Goal: Information Seeking & Learning: Learn about a topic

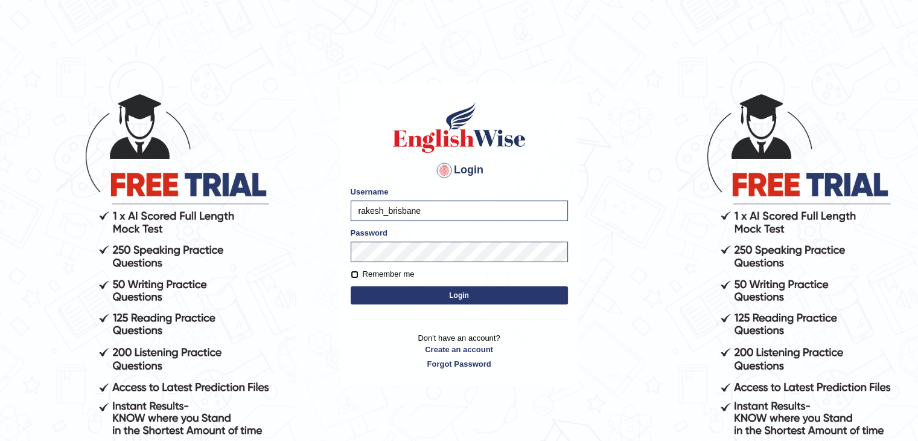
click at [353, 278] on input "Remember me" at bounding box center [355, 275] width 8 height 8
checkbox input "true"
click at [423, 300] on button "Login" at bounding box center [459, 295] width 217 height 18
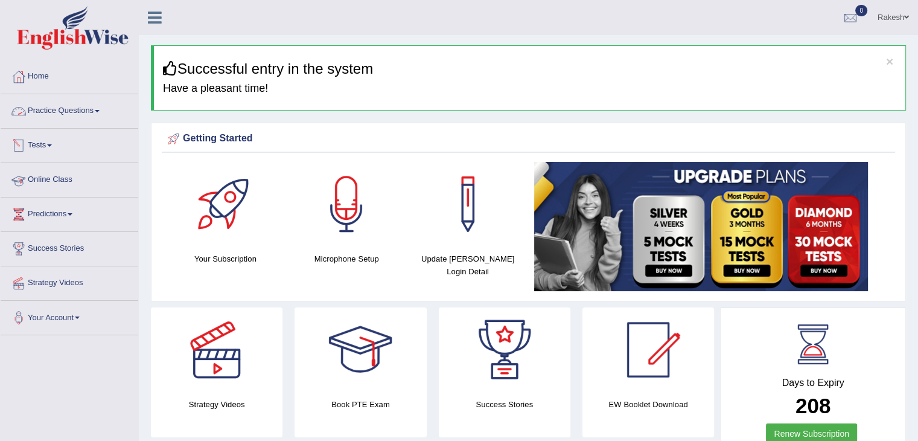
click at [59, 107] on link "Practice Questions" at bounding box center [70, 109] width 138 height 30
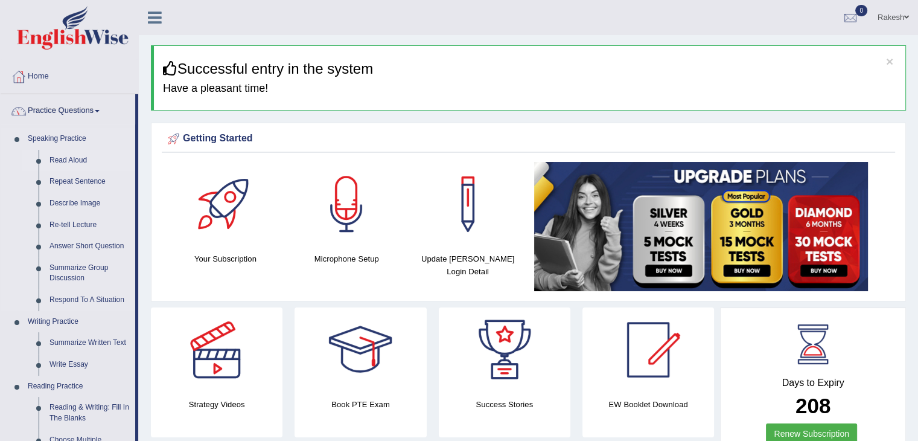
click at [71, 157] on link "Read Aloud" at bounding box center [89, 161] width 91 height 22
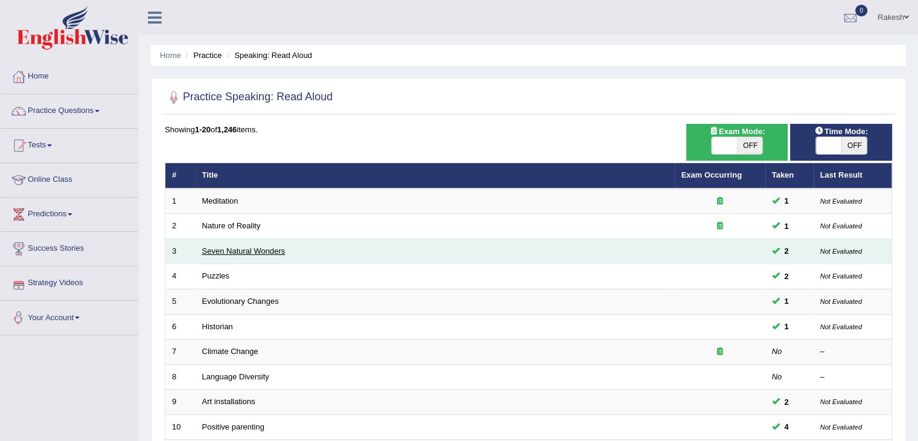
click at [225, 252] on link "Seven Natural Wonders" at bounding box center [243, 250] width 83 height 9
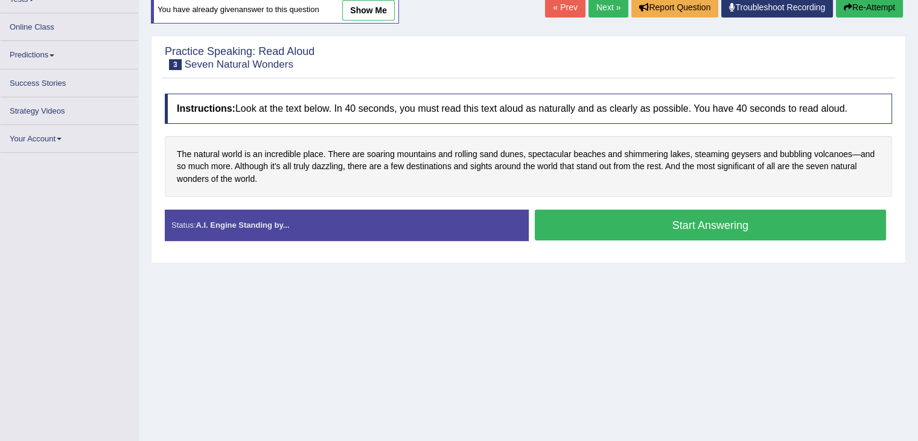
scroll to position [193, 0]
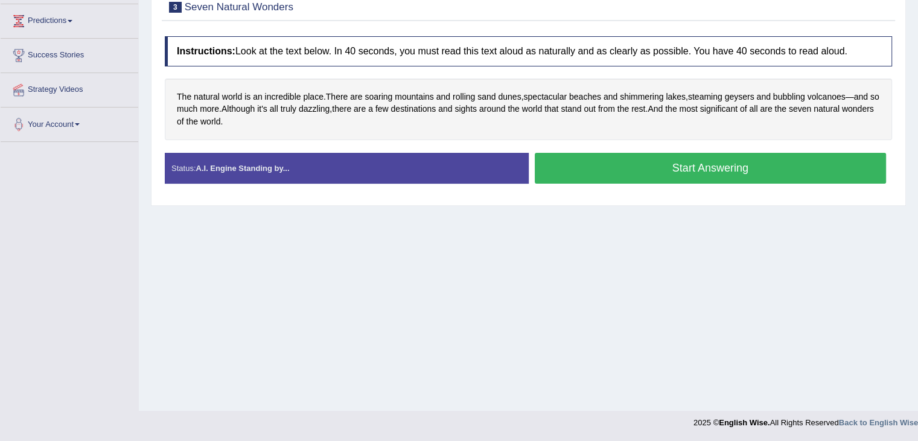
click at [712, 176] on button "Start Answering" at bounding box center [711, 168] width 352 height 31
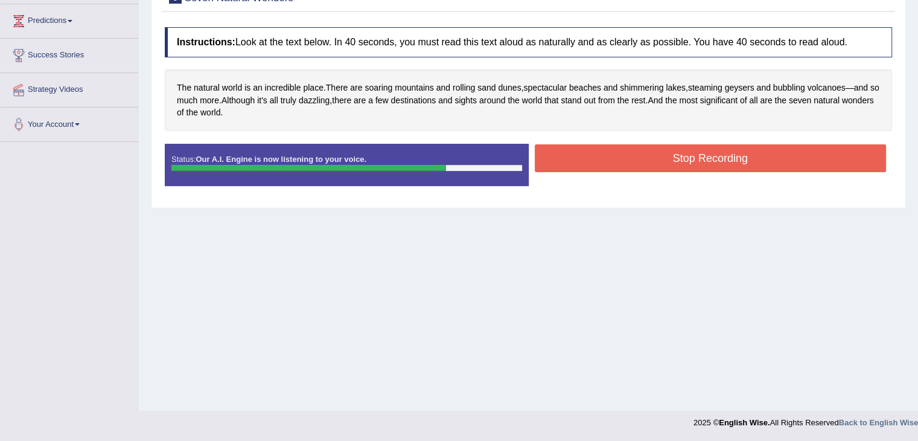
click at [626, 150] on button "Stop Recording" at bounding box center [711, 158] width 352 height 28
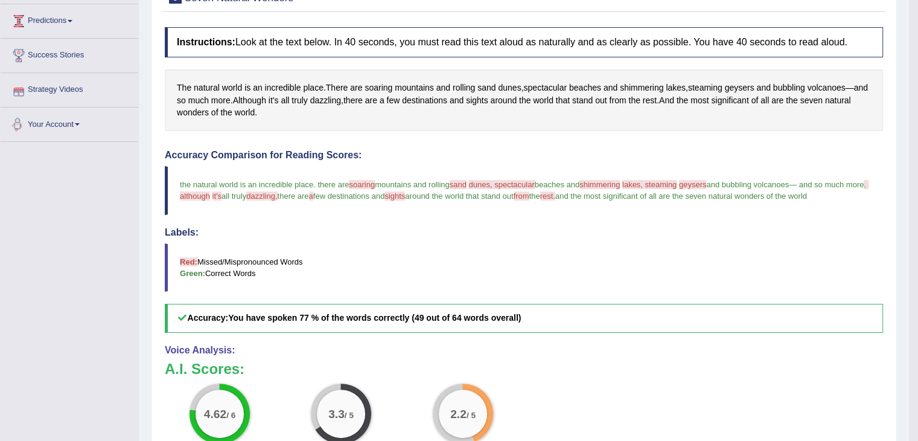
scroll to position [0, 0]
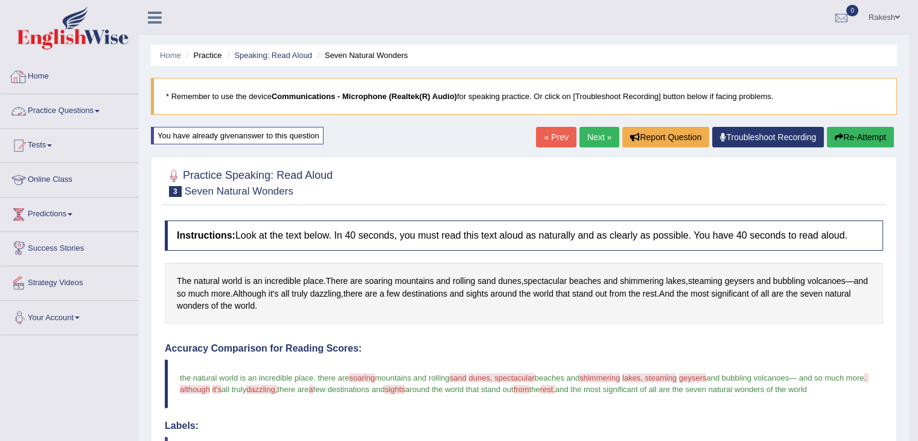
click at [69, 106] on link "Practice Questions" at bounding box center [70, 109] width 138 height 30
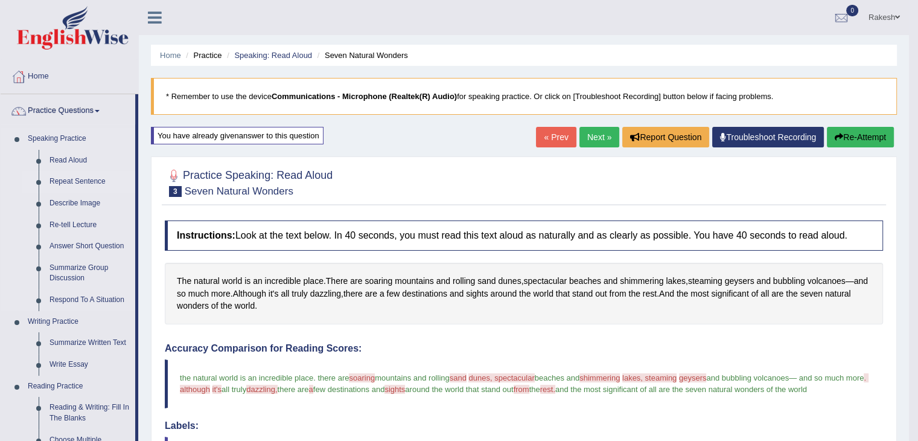
click at [76, 179] on link "Repeat Sentence" at bounding box center [89, 182] width 91 height 22
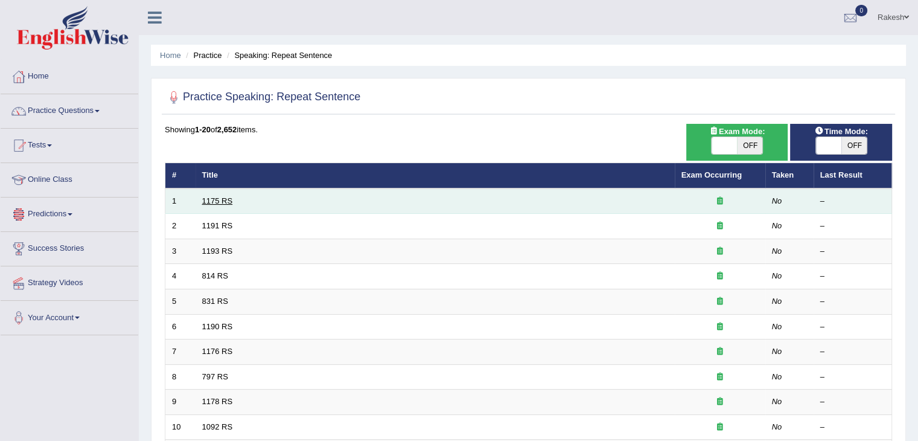
click at [215, 199] on link "1175 RS" at bounding box center [217, 200] width 31 height 9
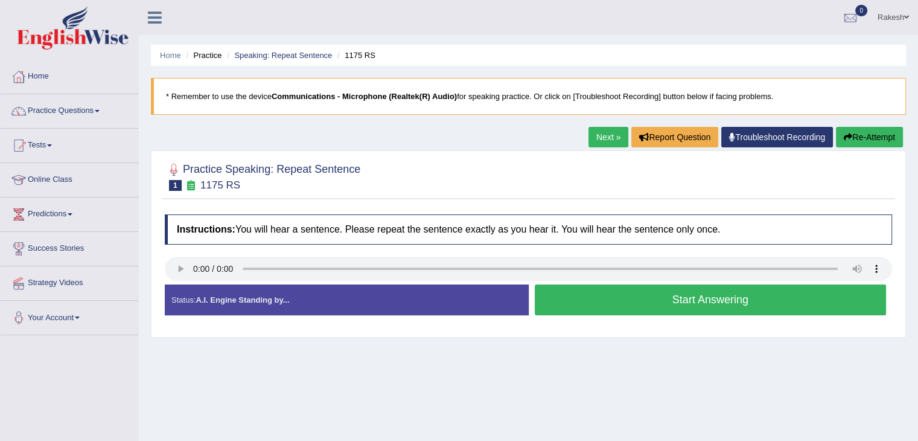
click at [639, 305] on button "Start Answering" at bounding box center [711, 299] width 352 height 31
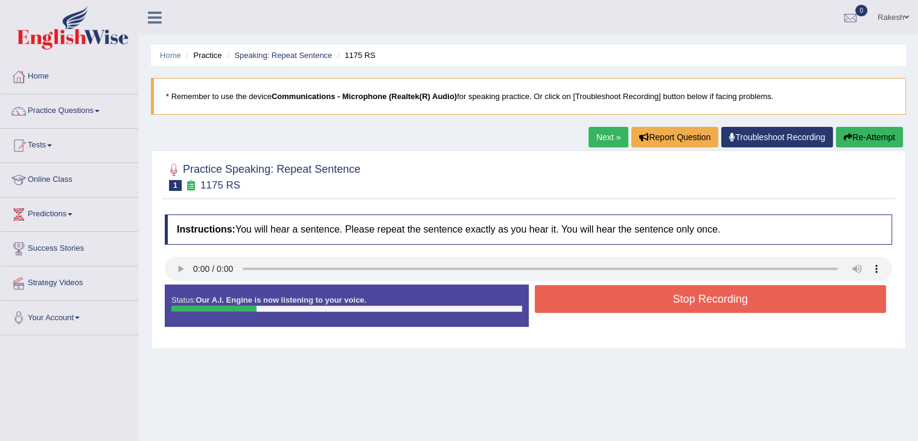
scroll to position [193, 0]
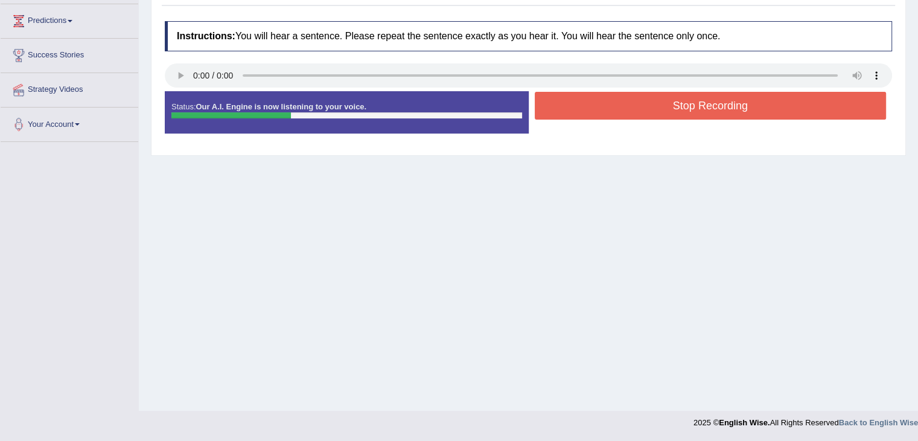
click at [737, 111] on button "Stop Recording" at bounding box center [711, 106] width 352 height 28
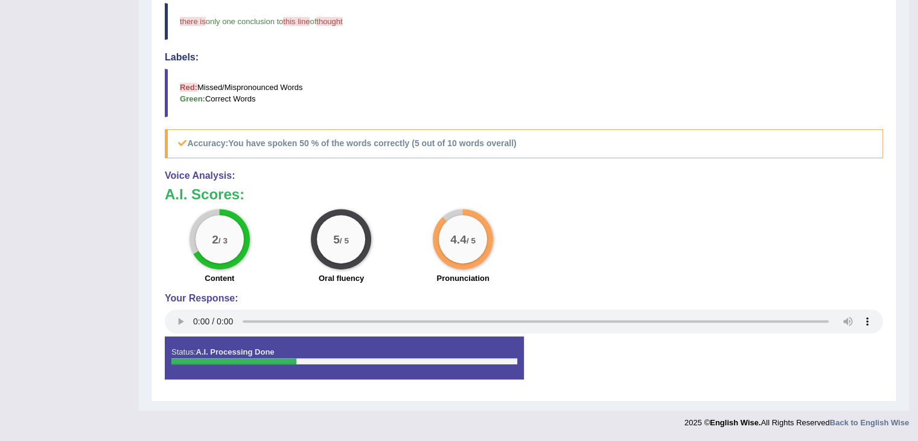
scroll to position [0, 0]
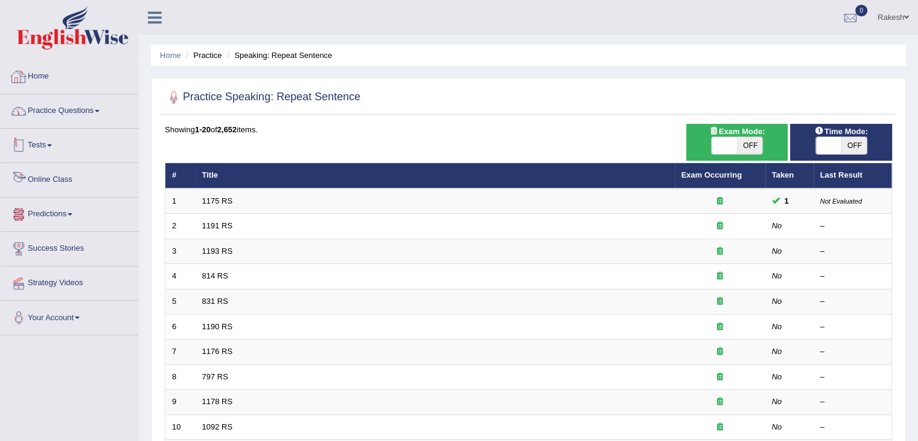
click at [70, 106] on link "Practice Questions" at bounding box center [70, 109] width 138 height 30
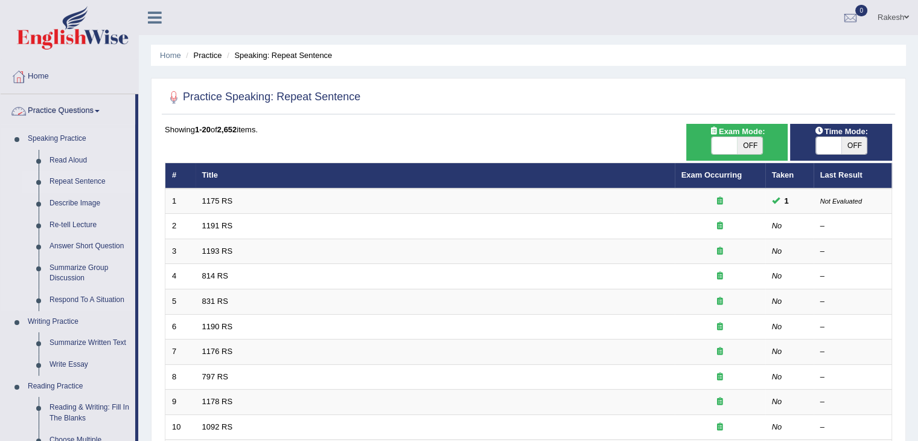
click at [62, 181] on link "Repeat Sentence" at bounding box center [89, 182] width 91 height 22
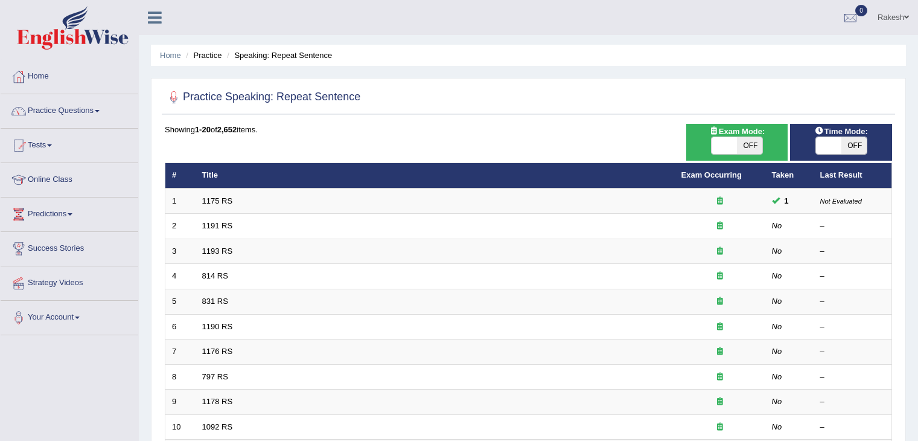
click at [198, 218] on td "1191 RS" at bounding box center [435, 226] width 479 height 25
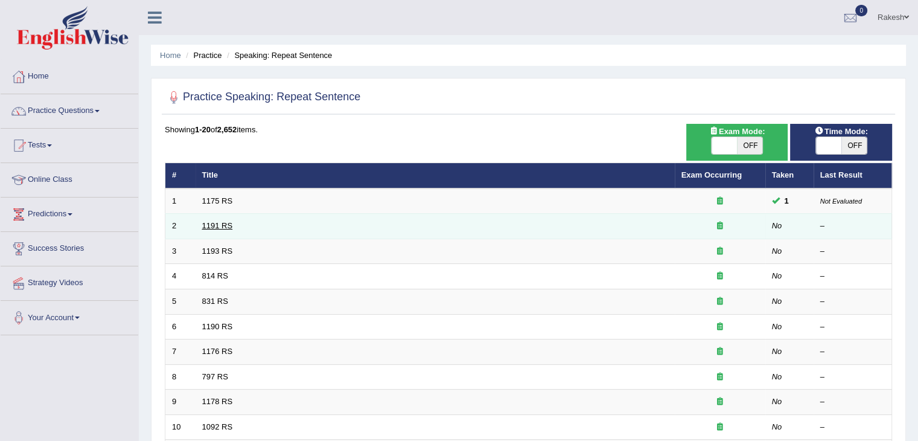
click at [210, 224] on link "1191 RS" at bounding box center [217, 225] width 31 height 9
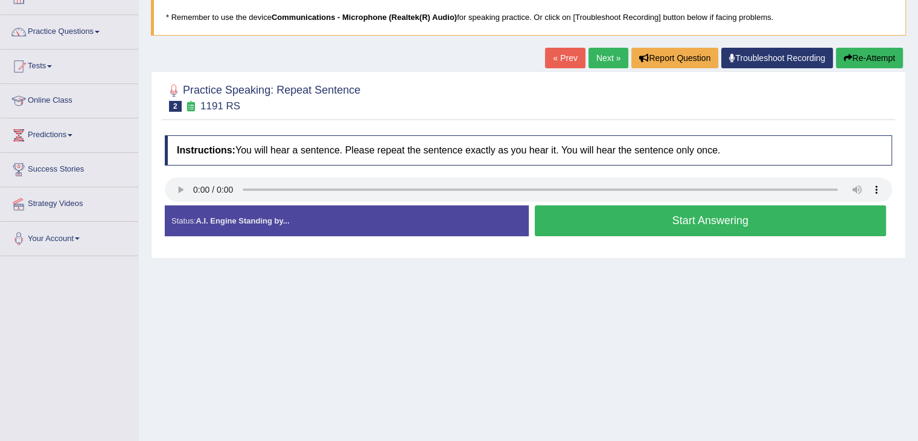
scroll to position [79, 0]
click at [635, 223] on button "Start Answering" at bounding box center [711, 220] width 352 height 31
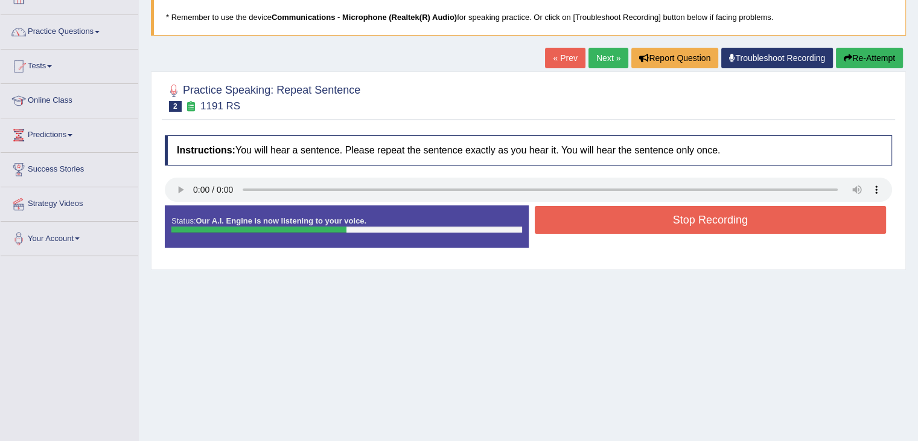
click at [635, 223] on button "Stop Recording" at bounding box center [711, 220] width 352 height 28
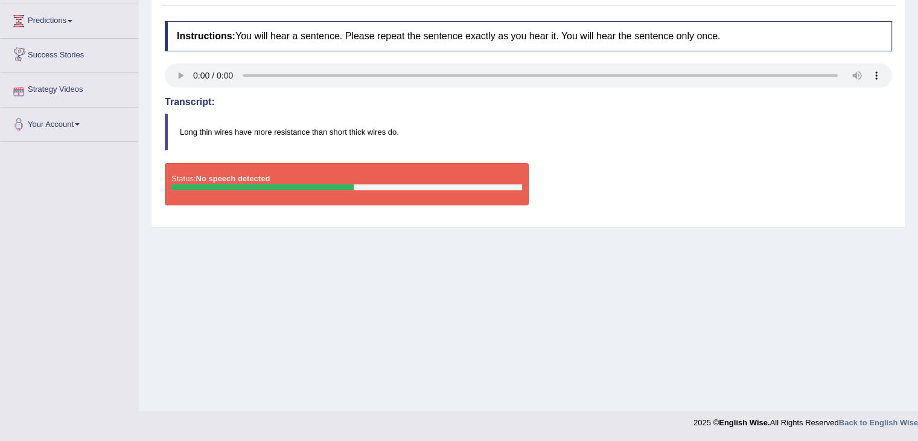
scroll to position [0, 0]
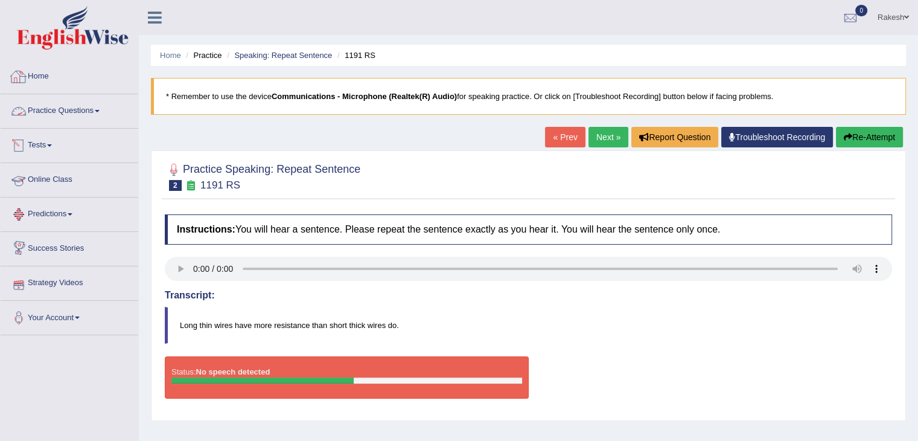
click at [75, 248] on link "Success Stories" at bounding box center [70, 247] width 138 height 30
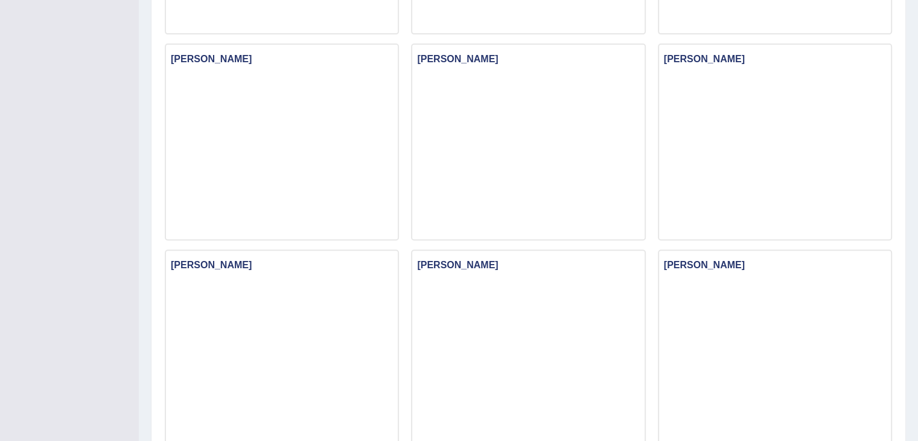
scroll to position [499, 0]
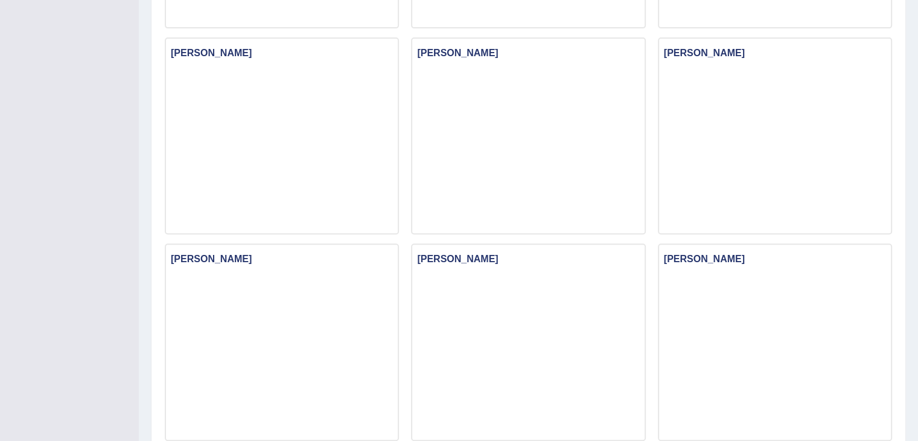
drag, startPoint x: 927, startPoint y: 102, endPoint x: 927, endPoint y: 232, distance: 130.4
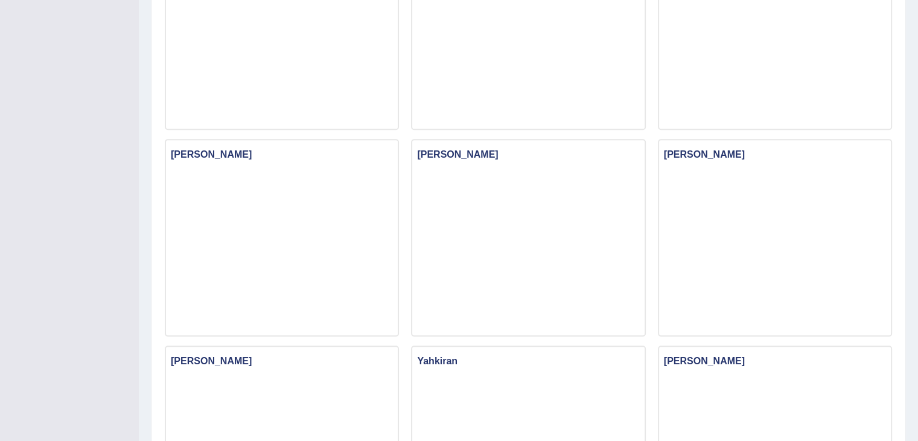
scroll to position [0, 0]
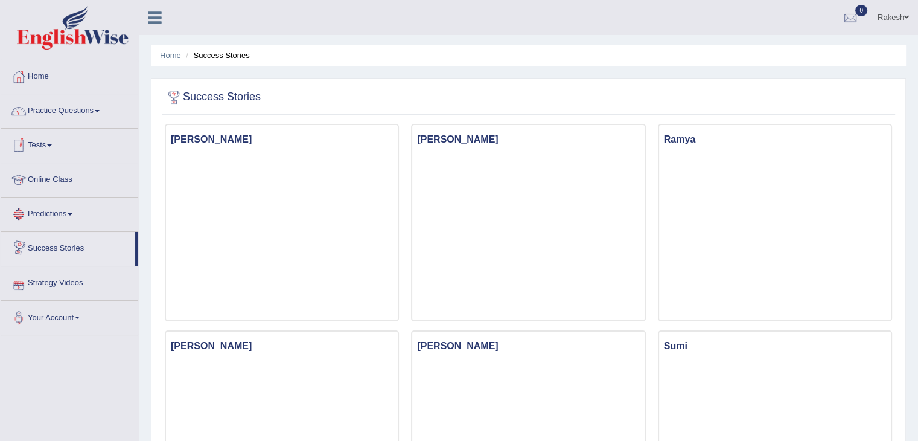
click at [48, 214] on link "Predictions" at bounding box center [70, 212] width 138 height 30
click at [53, 240] on link "Latest Predictions" at bounding box center [78, 242] width 113 height 22
